Goal: Check status: Check status

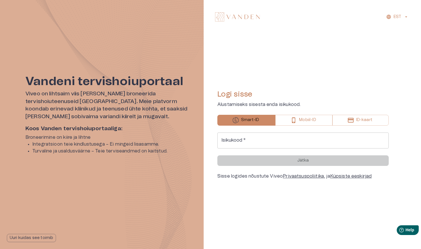
click at [297, 141] on input "Isikukood   *" at bounding box center [302, 140] width 171 height 16
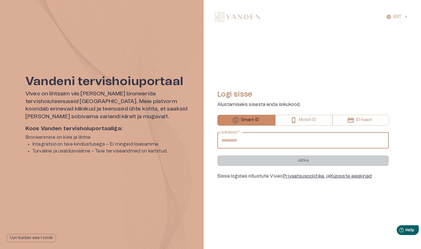
type input "**********"
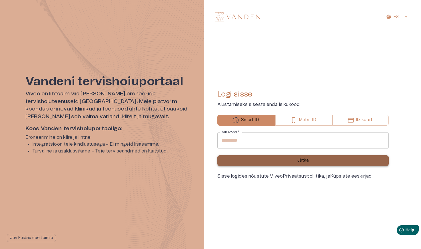
click at [288, 159] on button "Jätka" at bounding box center [302, 160] width 171 height 11
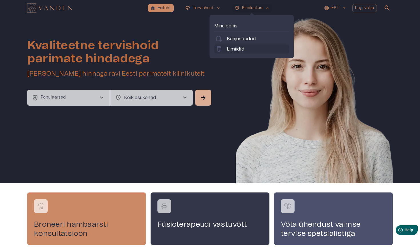
click at [236, 49] on p "Limiidid" at bounding box center [235, 49] width 17 height 7
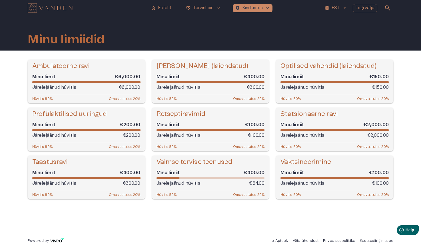
click at [334, 7] on p "EST" at bounding box center [336, 8] width 8 height 6
click at [340, 33] on li "Inglise" at bounding box center [339, 32] width 29 height 10
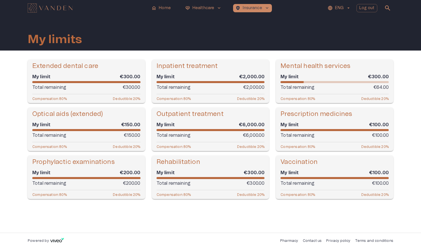
click at [310, 68] on h5 "Mental health services" at bounding box center [315, 66] width 70 height 8
copy h5 "Mental health services"
click at [378, 86] on p "€64.00" at bounding box center [380, 87] width 15 height 7
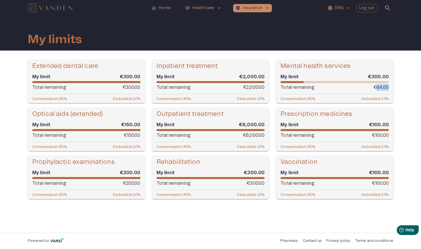
click at [378, 86] on p "€64.00" at bounding box center [380, 87] width 15 height 7
drag, startPoint x: 309, startPoint y: 92, endPoint x: 291, endPoint y: 91, distance: 18.0
click at [309, 92] on div "Mental health services My limit €300.00 Total remaining €64.00 Compensation : 8…" at bounding box center [334, 81] width 117 height 43
drag, startPoint x: 305, startPoint y: 87, endPoint x: 391, endPoint y: 88, distance: 86.2
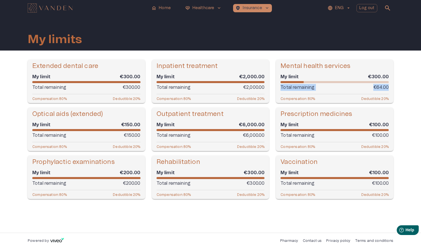
click at [391, 88] on div "Mental health services My limit €300.00 Total remaining €64.00 Compensation : 8…" at bounding box center [334, 81] width 117 height 43
copy div "Total remaining €64.00"
drag, startPoint x: 276, startPoint y: 208, endPoint x: 268, endPoint y: 208, distance: 8.0
click at [276, 207] on div "Extended dental care My limit €300.00 Total remaining €300.00 Compensation : 80…" at bounding box center [210, 134] width 365 height 148
